Goal: Transaction & Acquisition: Purchase product/service

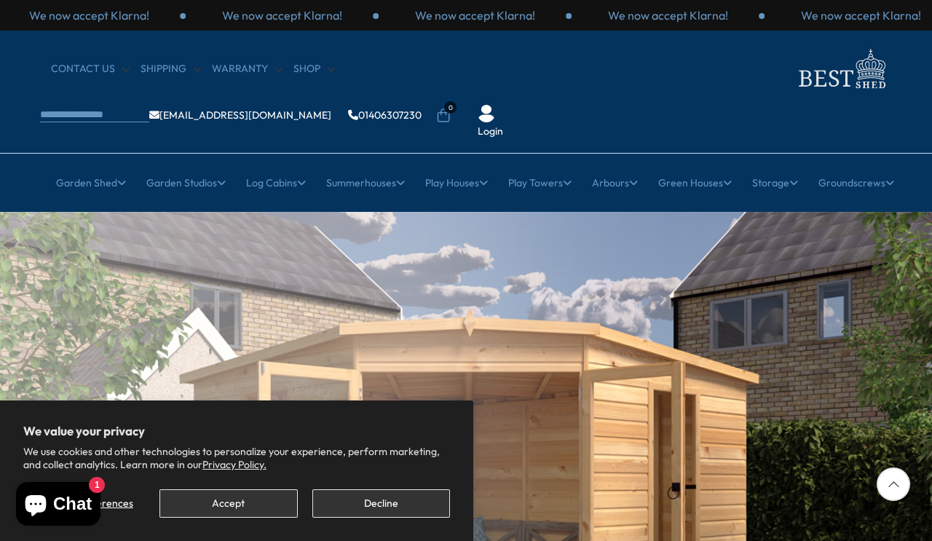
click at [427, 497] on button "Decline" at bounding box center [381, 503] width 138 height 28
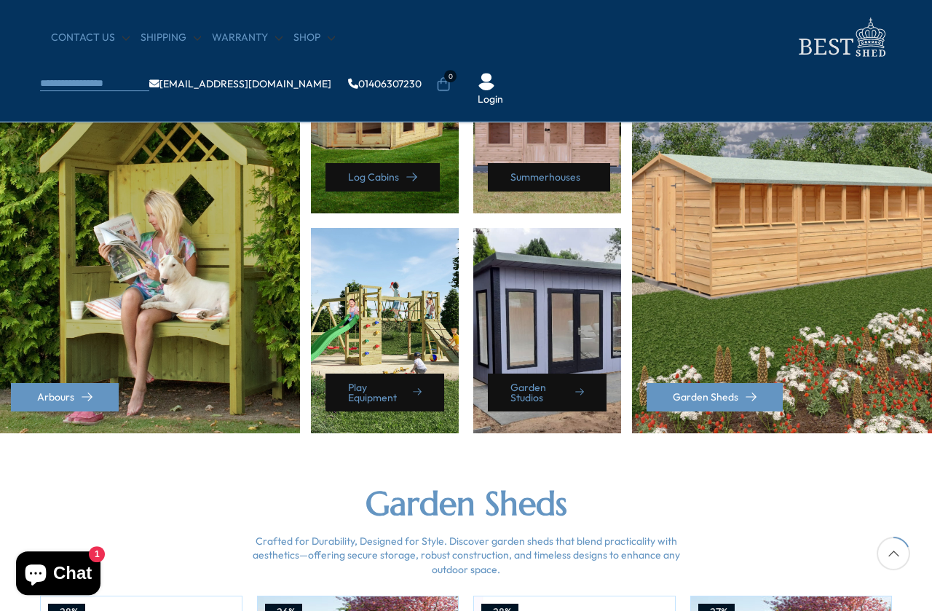
scroll to position [725, 0]
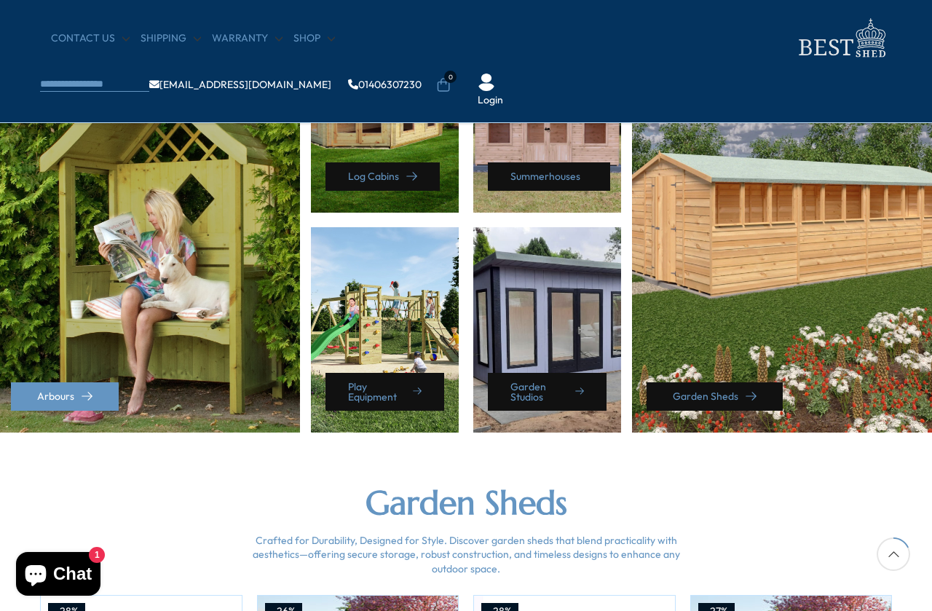
click at [722, 403] on link "Garden Sheds" at bounding box center [715, 396] width 136 height 28
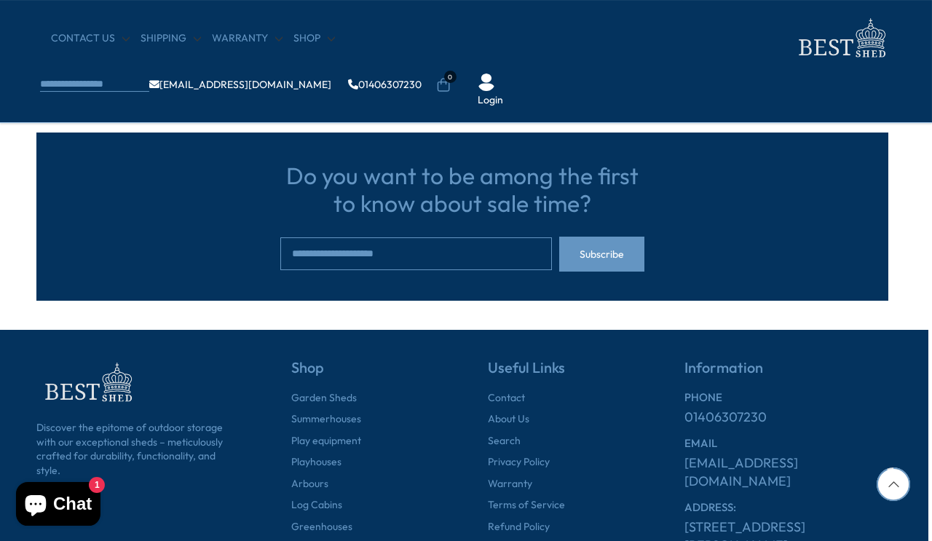
scroll to position [1596, 4]
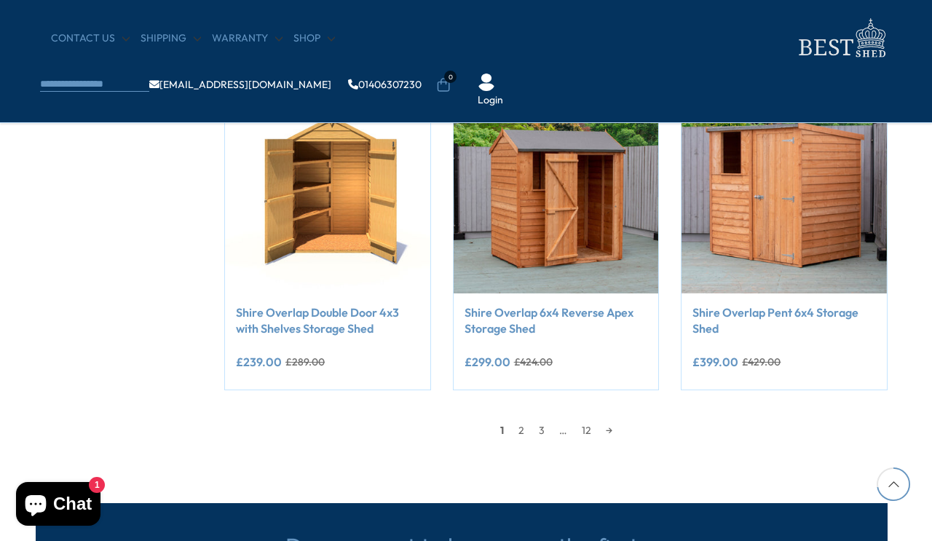
click at [596, 428] on link "12" at bounding box center [587, 430] width 24 height 22
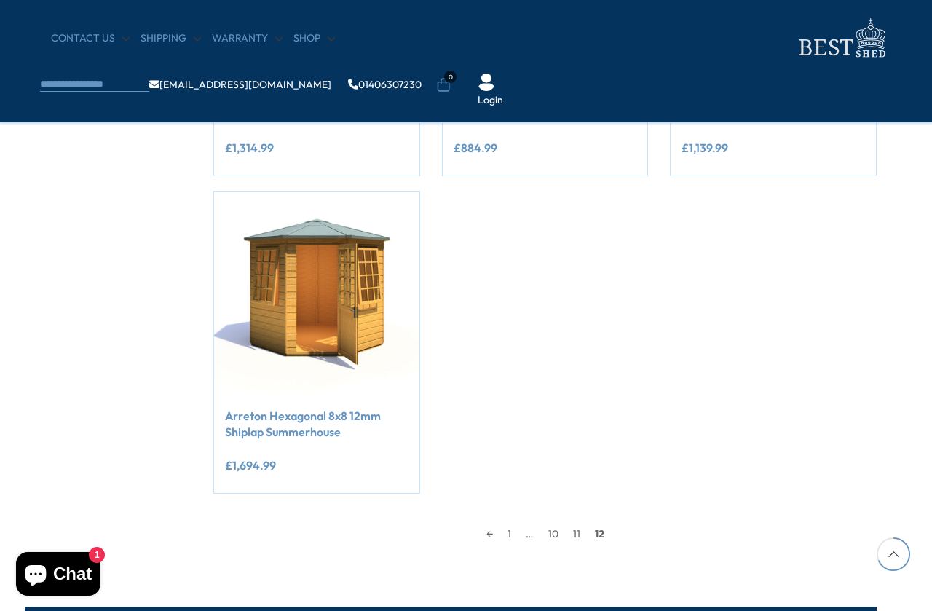
scroll to position [1129, 15]
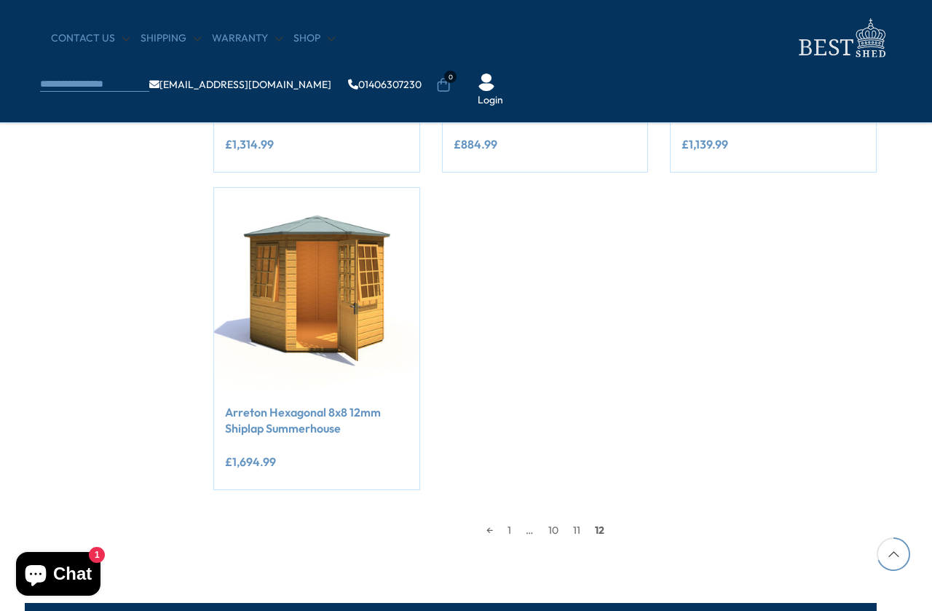
click at [555, 533] on link "10" at bounding box center [553, 530] width 25 height 22
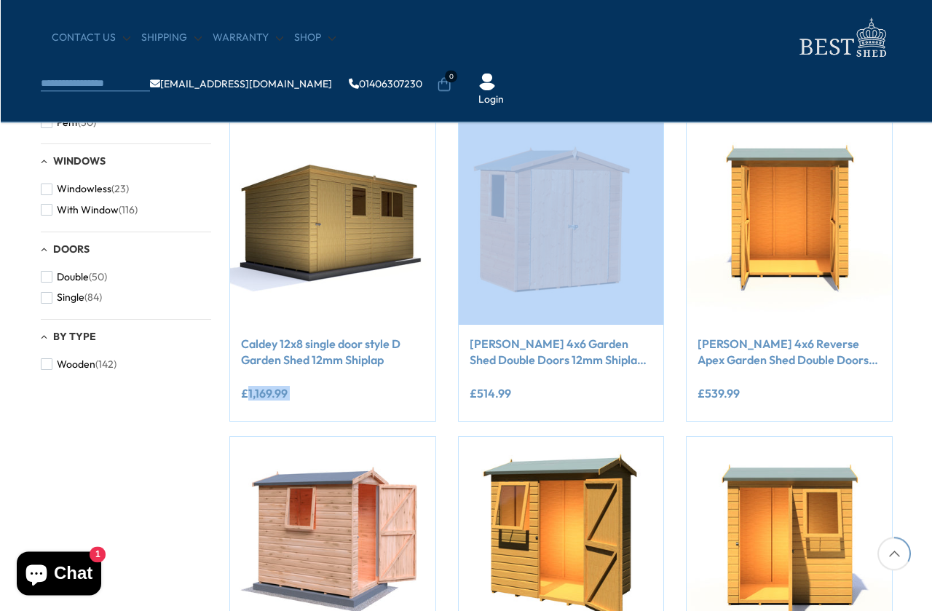
scroll to position [578, 0]
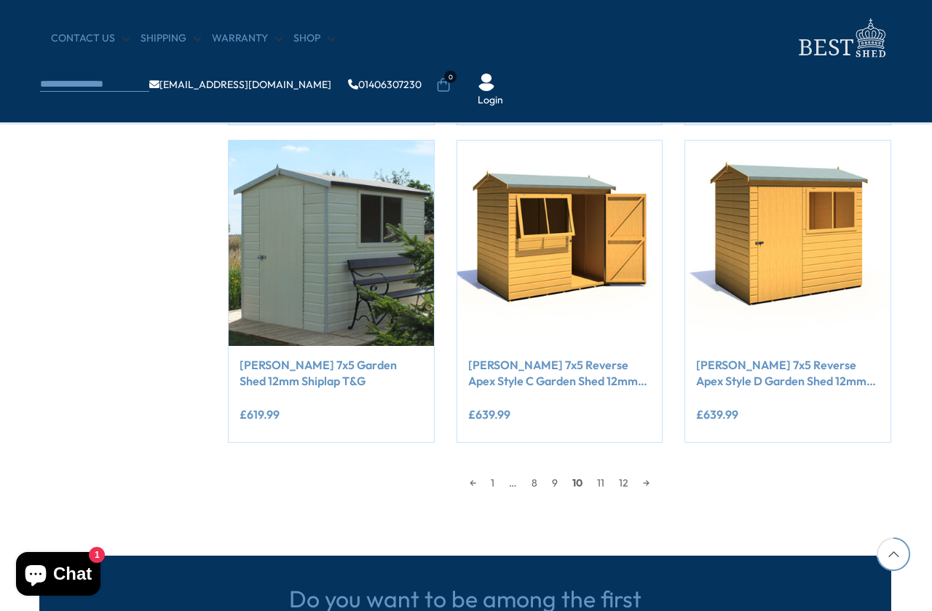
click at [492, 477] on link "1" at bounding box center [493, 483] width 18 height 22
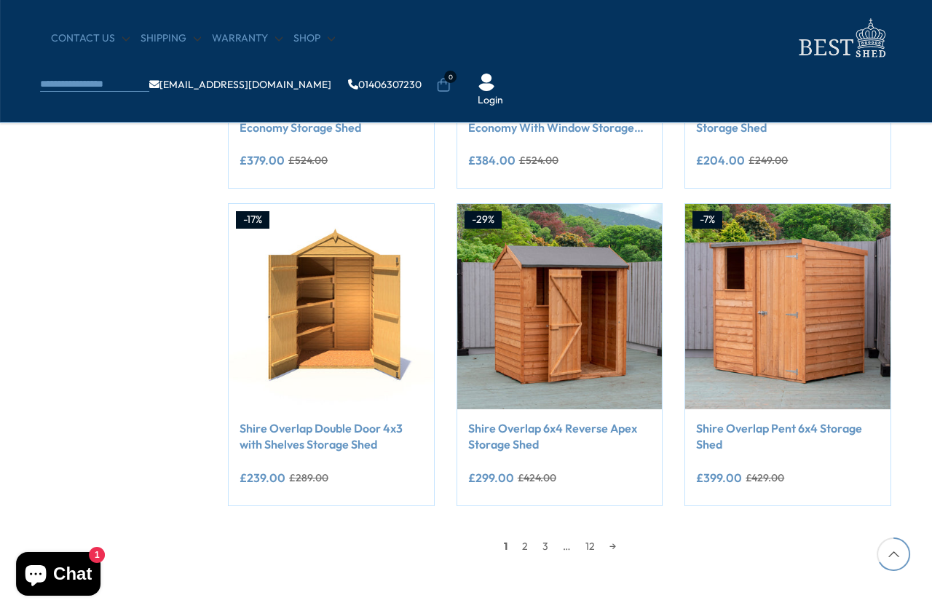
scroll to position [1181, 1]
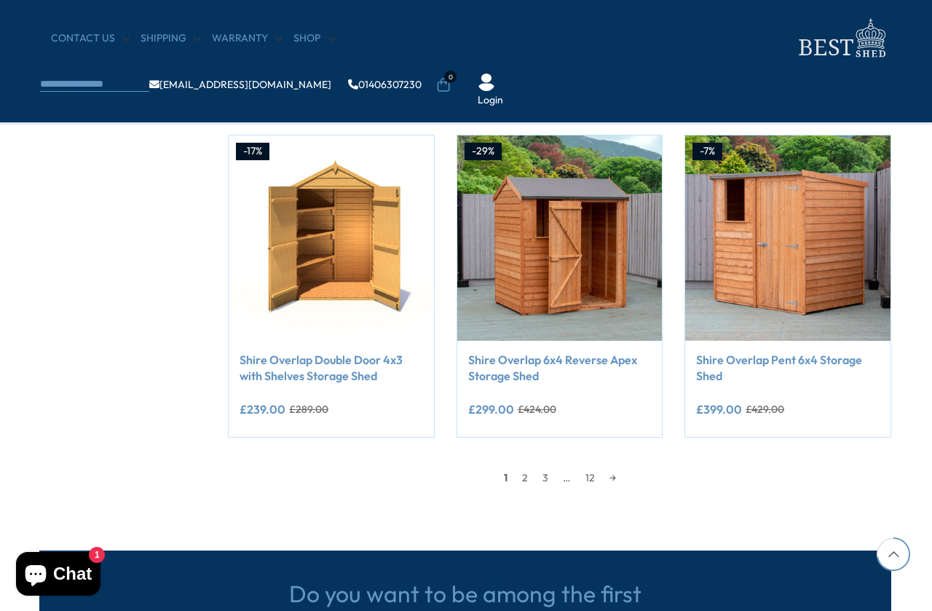
click at [522, 471] on link "2" at bounding box center [525, 478] width 20 height 22
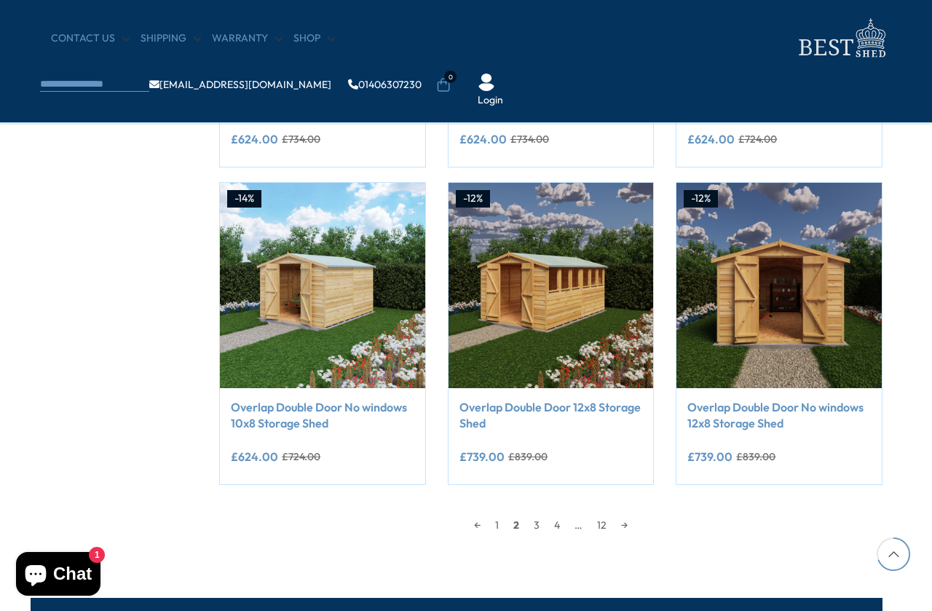
scroll to position [1137, 9]
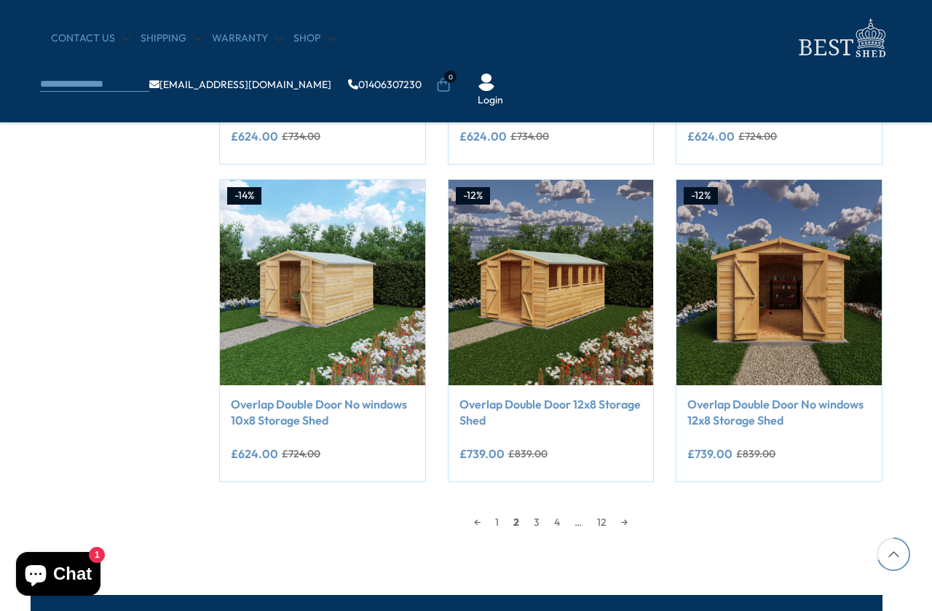
click at [539, 521] on link "3" at bounding box center [537, 522] width 20 height 22
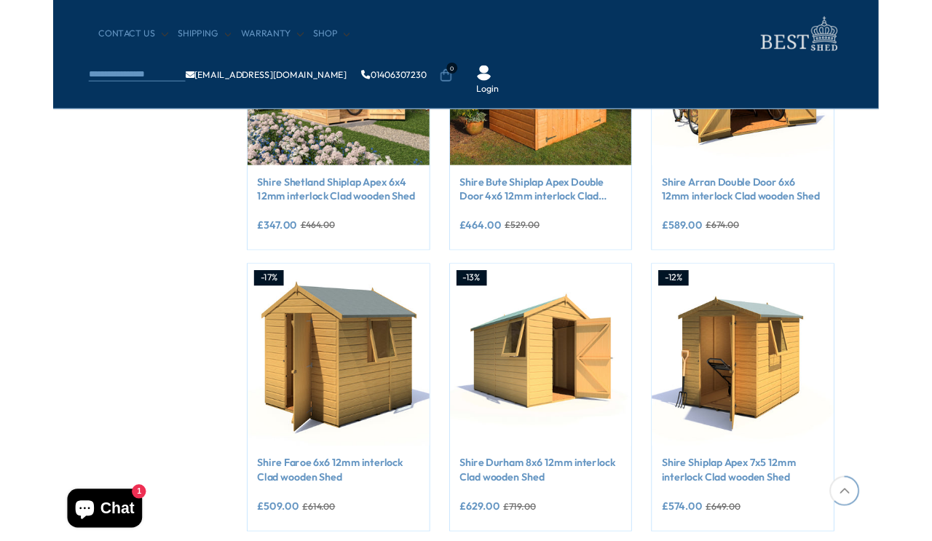
scroll to position [1018, 9]
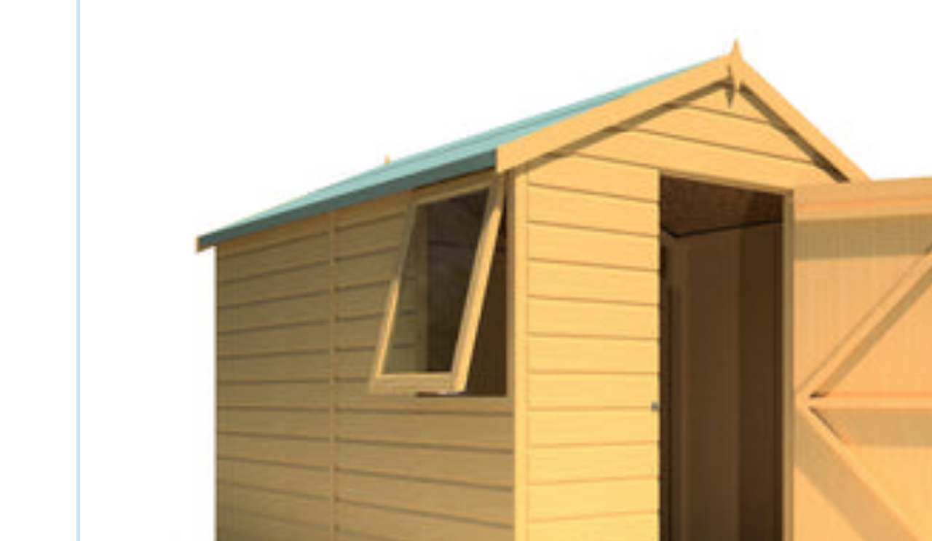
click at [449, 299] on img at bounding box center [551, 401] width 205 height 205
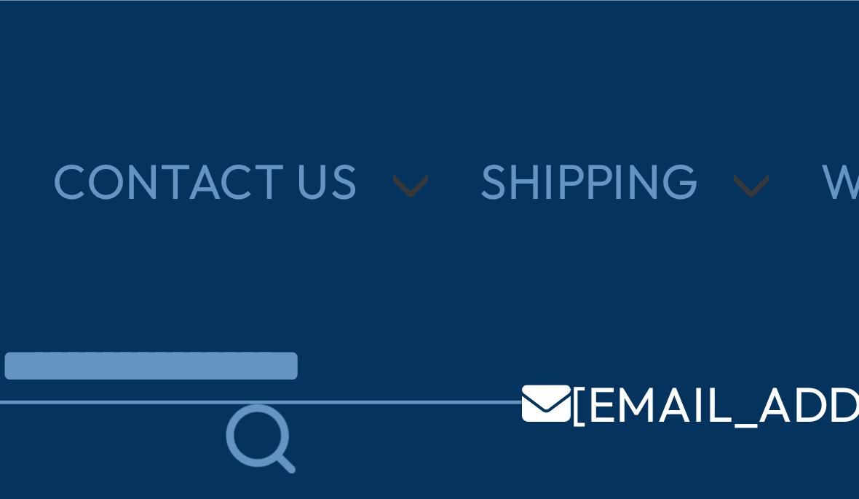
scroll to position [894, 0]
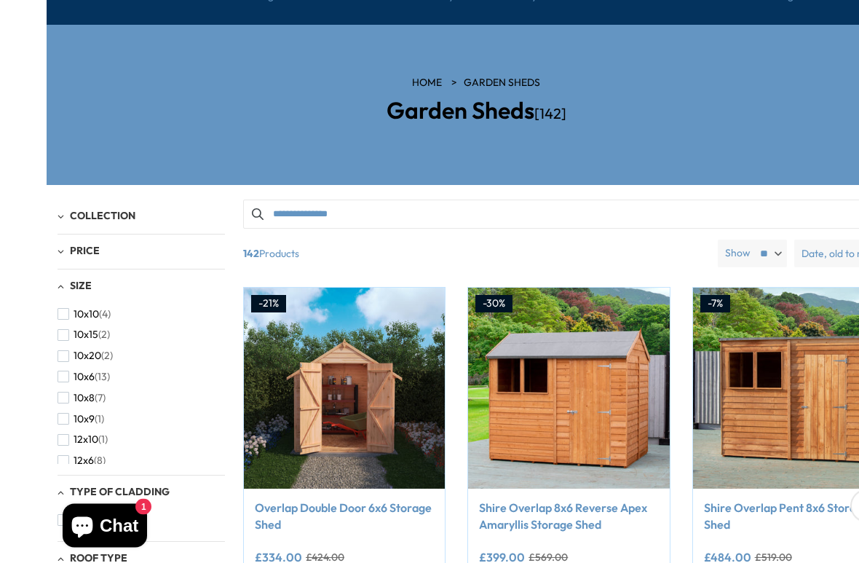
scroll to position [188, 0]
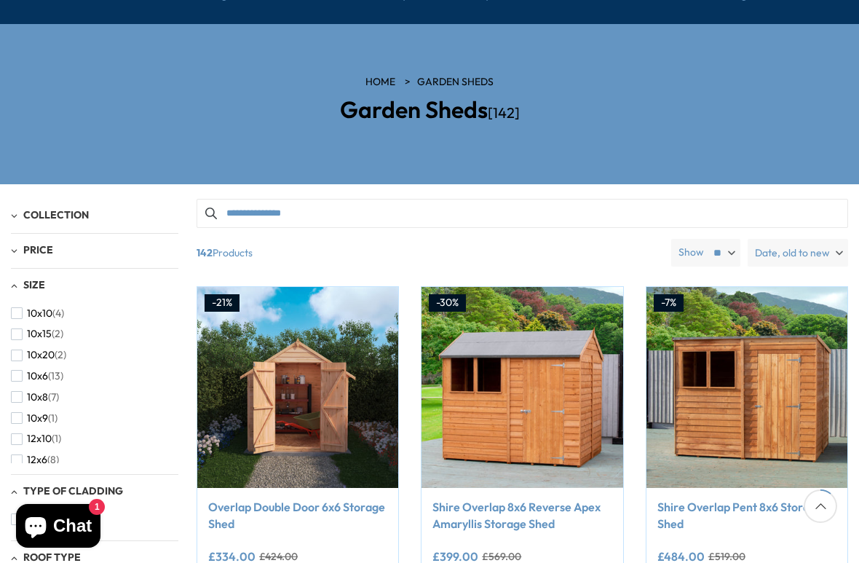
click at [29, 278] on span "Size" at bounding box center [34, 284] width 22 height 13
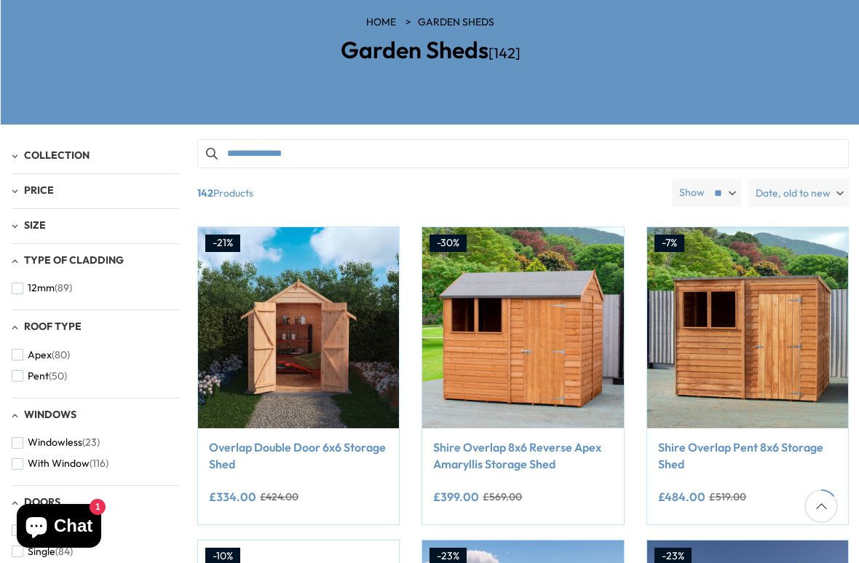
scroll to position [249, 0]
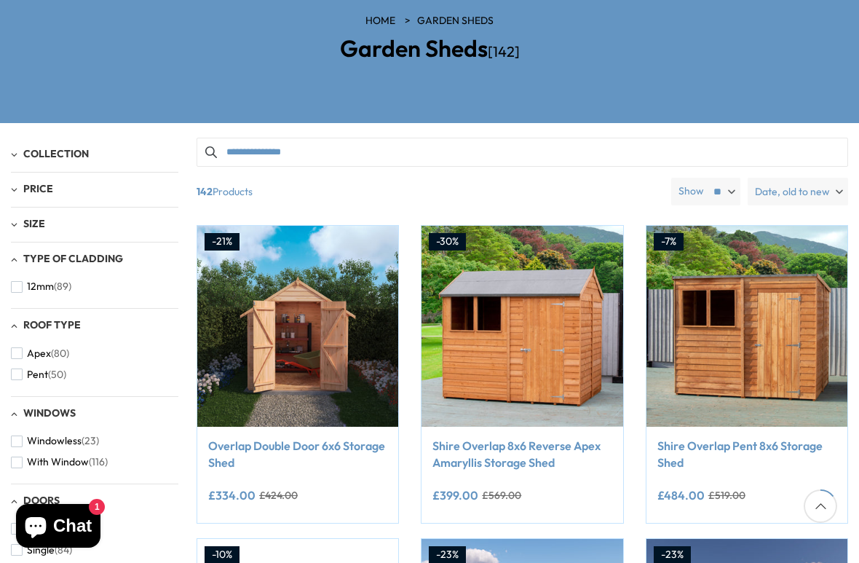
click at [48, 218] on div "Size" at bounding box center [94, 224] width 167 height 12
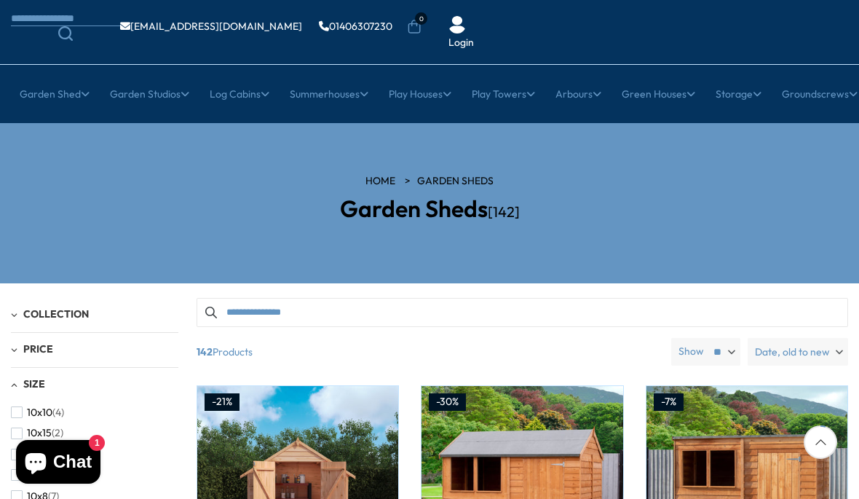
scroll to position [88, 0]
click at [77, 423] on li "10x15 (2)" at bounding box center [91, 433] width 160 height 21
click at [87, 308] on span "Collection" at bounding box center [56, 314] width 66 height 13
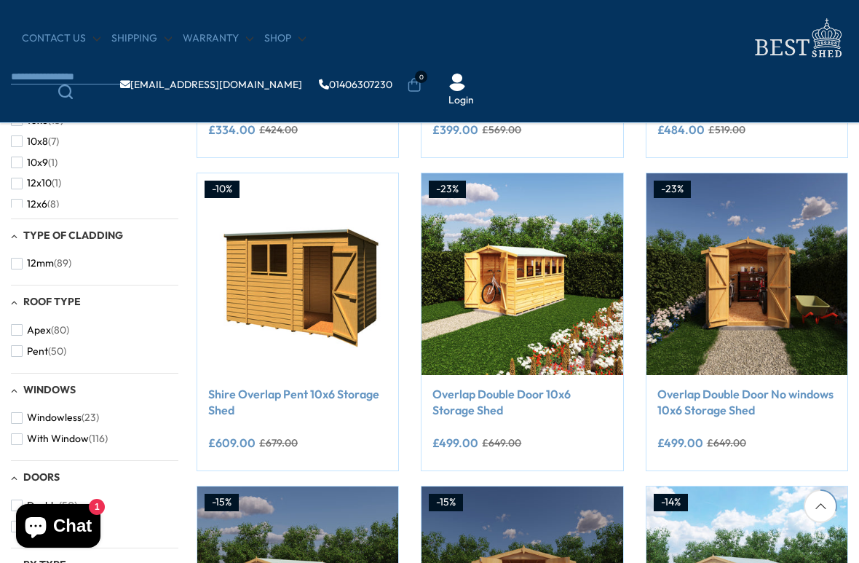
scroll to position [492, 0]
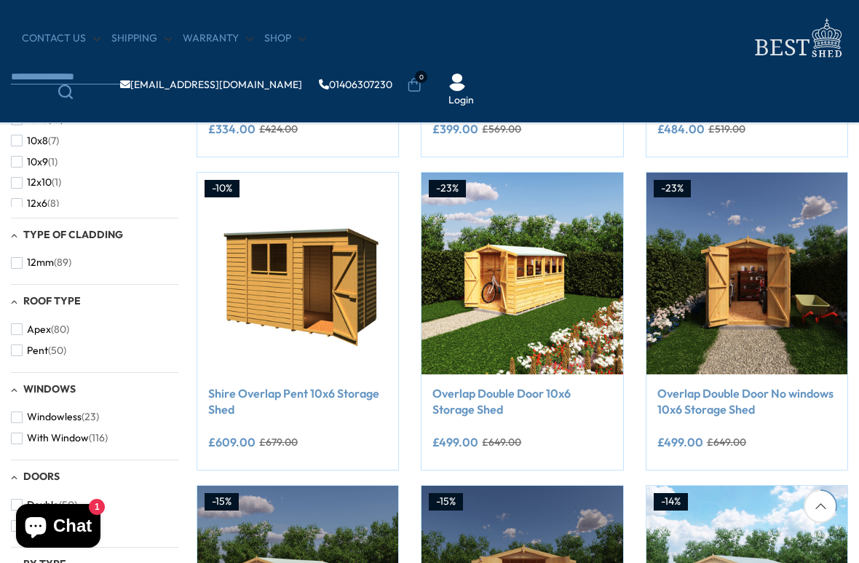
click at [24, 265] on button "12mm (89)" at bounding box center [41, 262] width 60 height 21
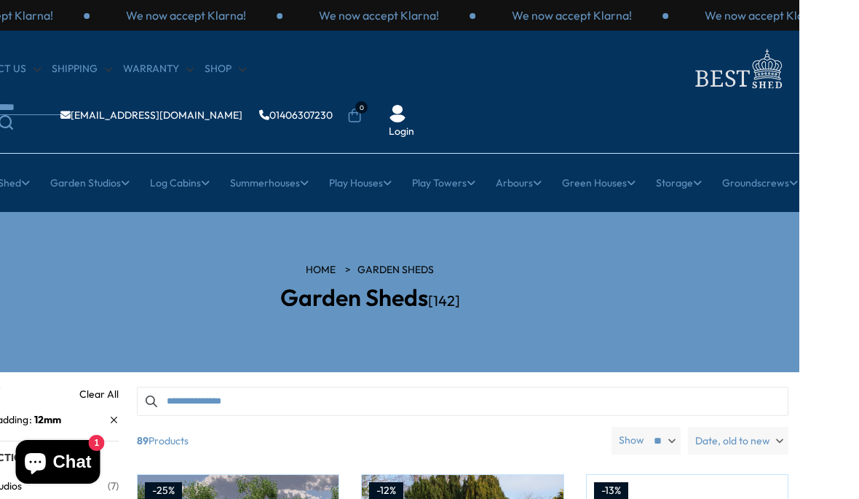
scroll to position [0, 60]
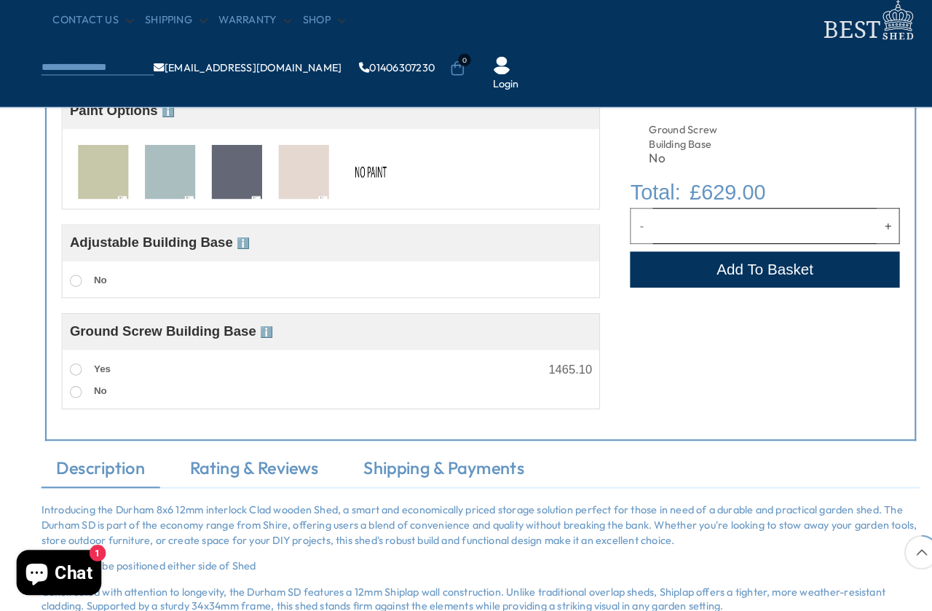
scroll to position [699, 0]
click at [488, 470] on link "Shipping & Payments" at bounding box center [430, 475] width 185 height 31
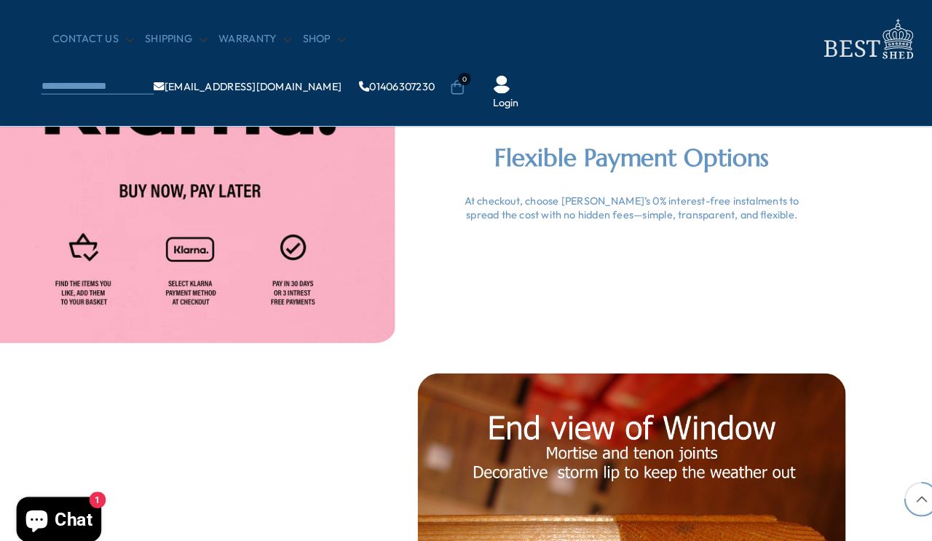
scroll to position [3091, 68]
